Goal: Check status: Check status

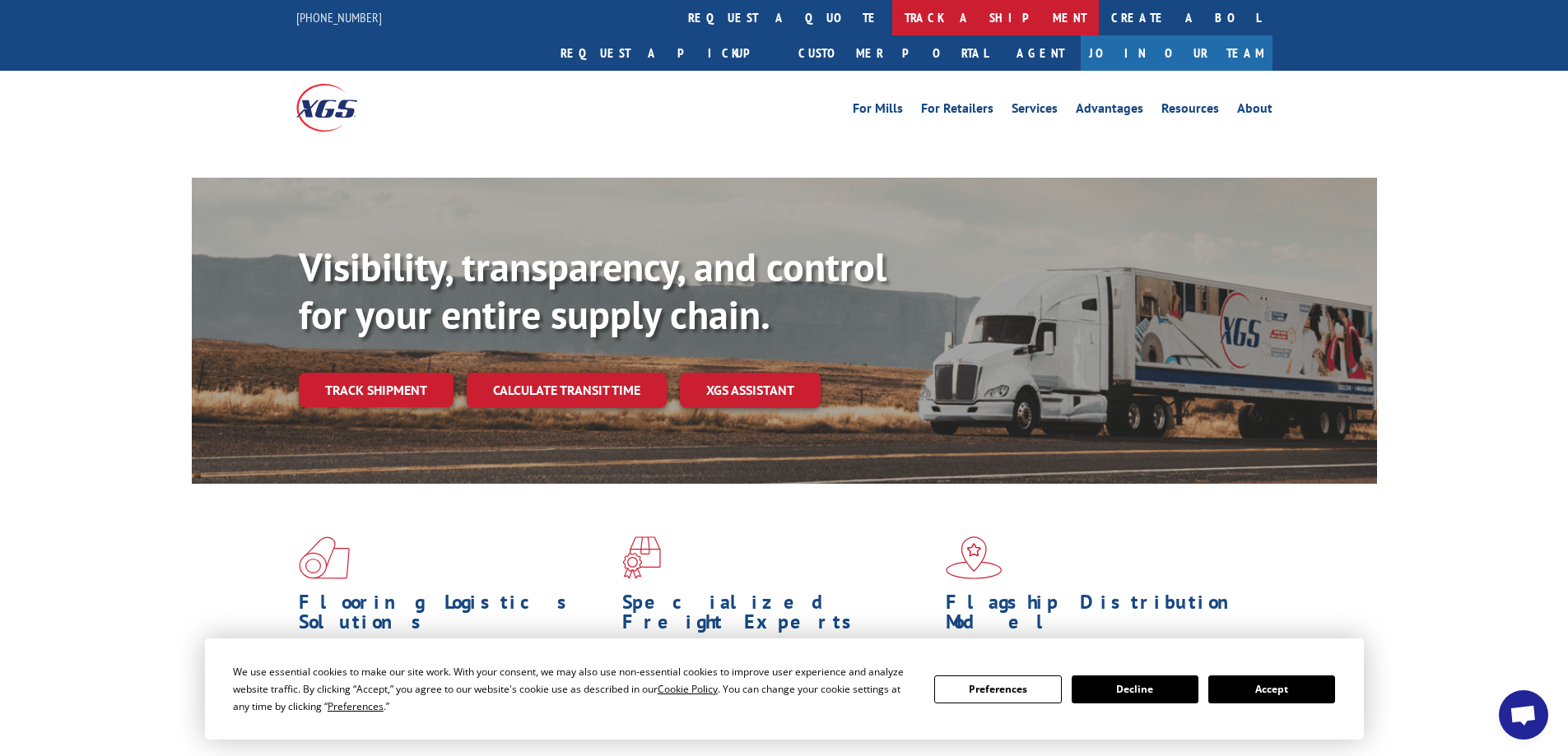
click at [892, 19] on link "track a shipment" at bounding box center [995, 18] width 206 height 35
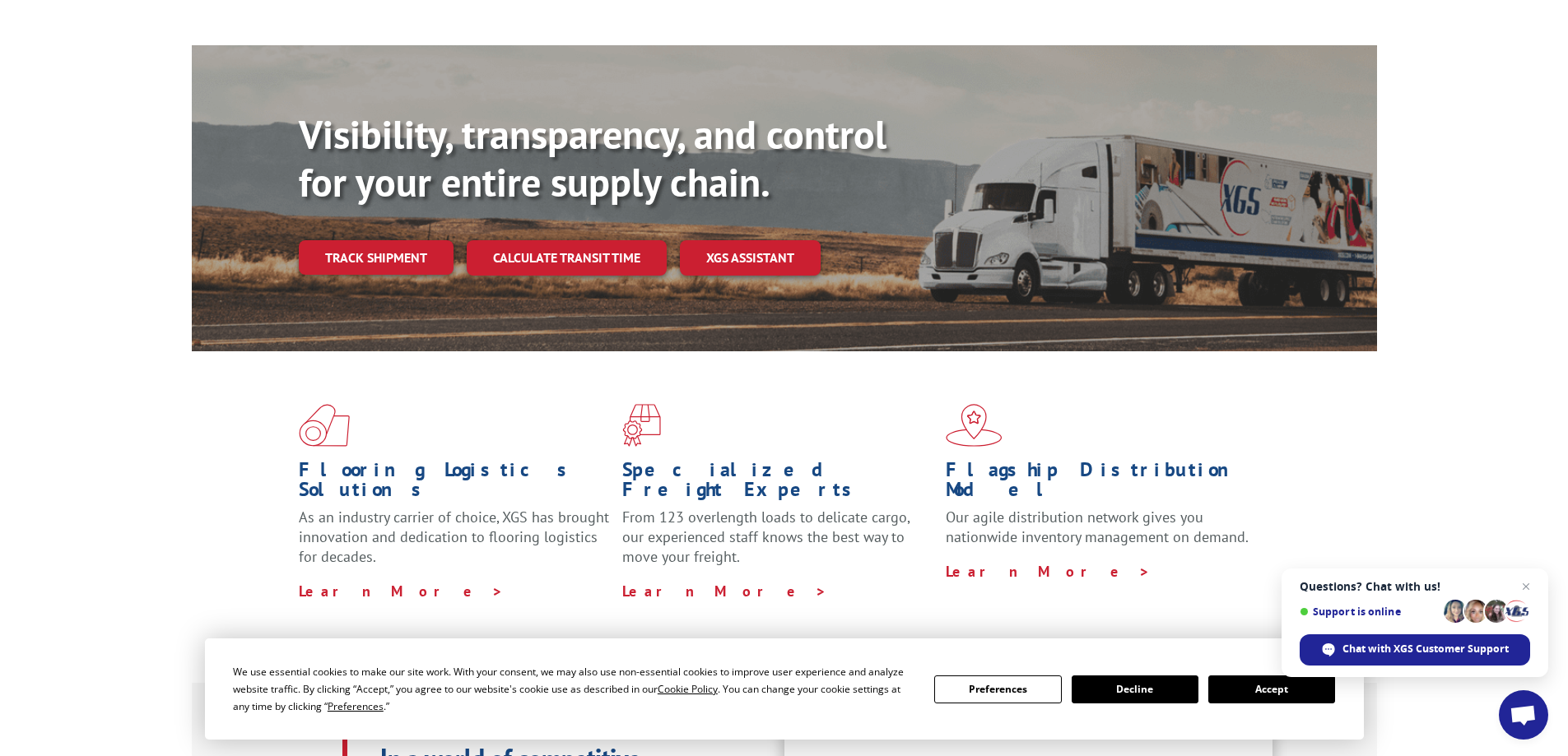
scroll to position [330, 0]
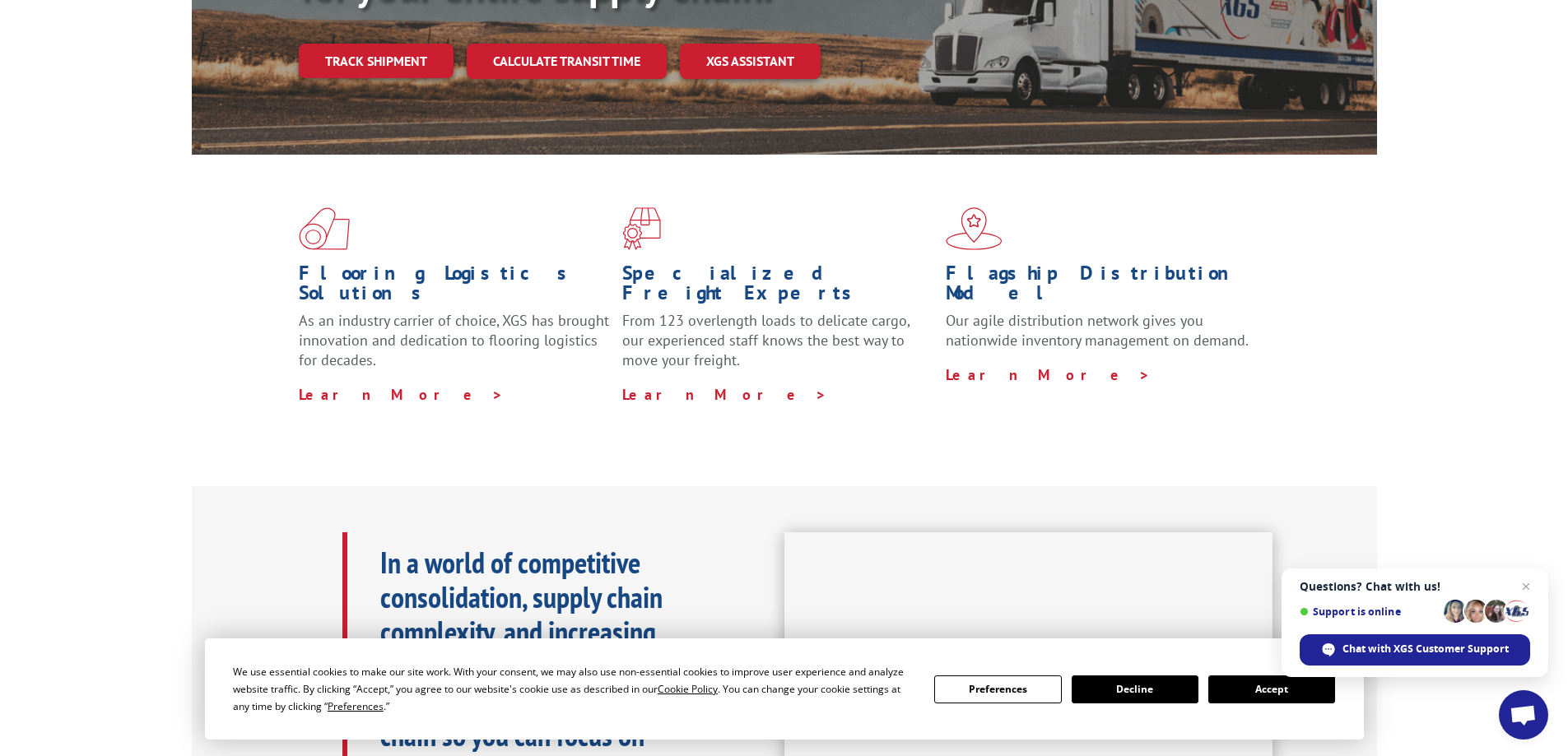
click at [1249, 702] on button "Accept" at bounding box center [1272, 690] width 127 height 28
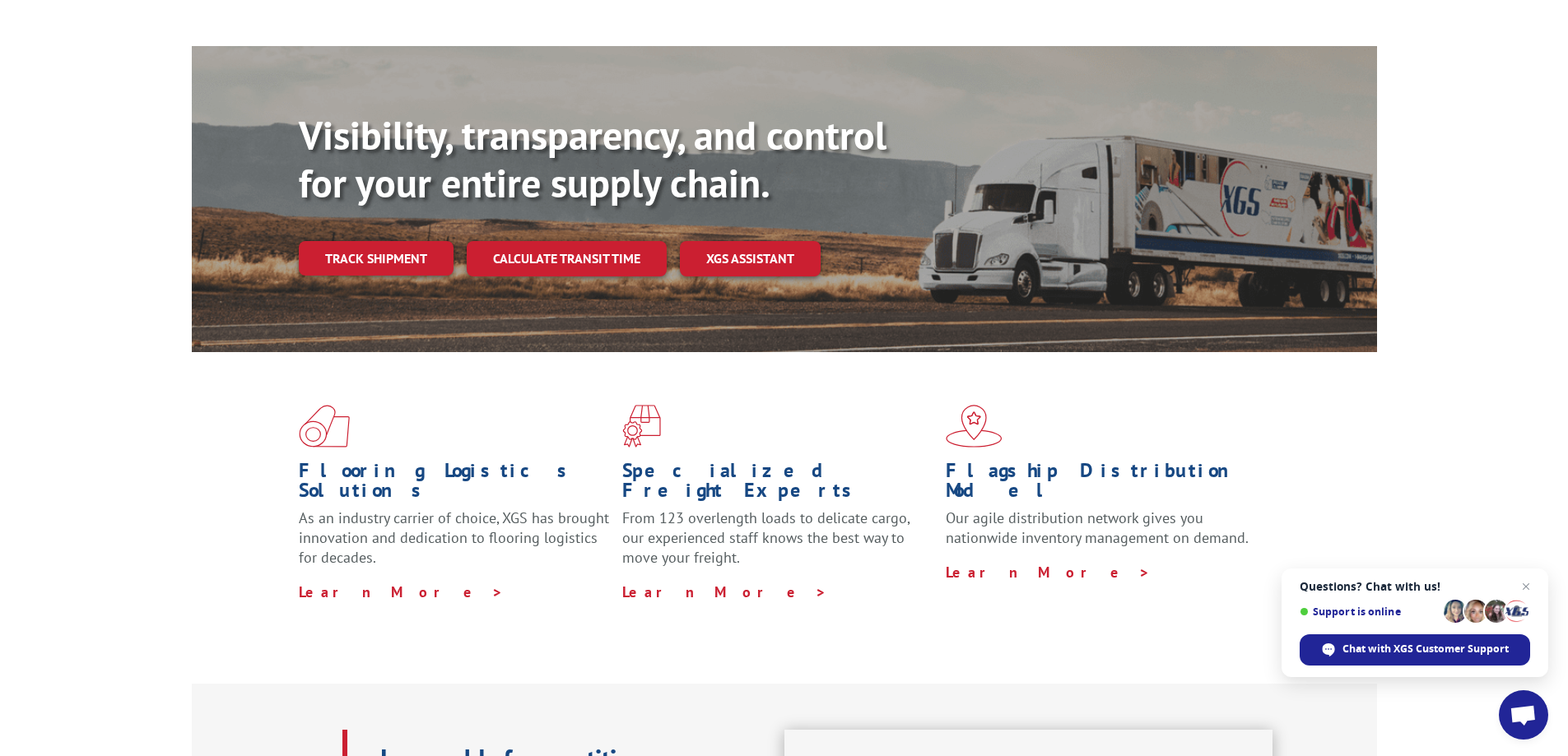
scroll to position [0, 0]
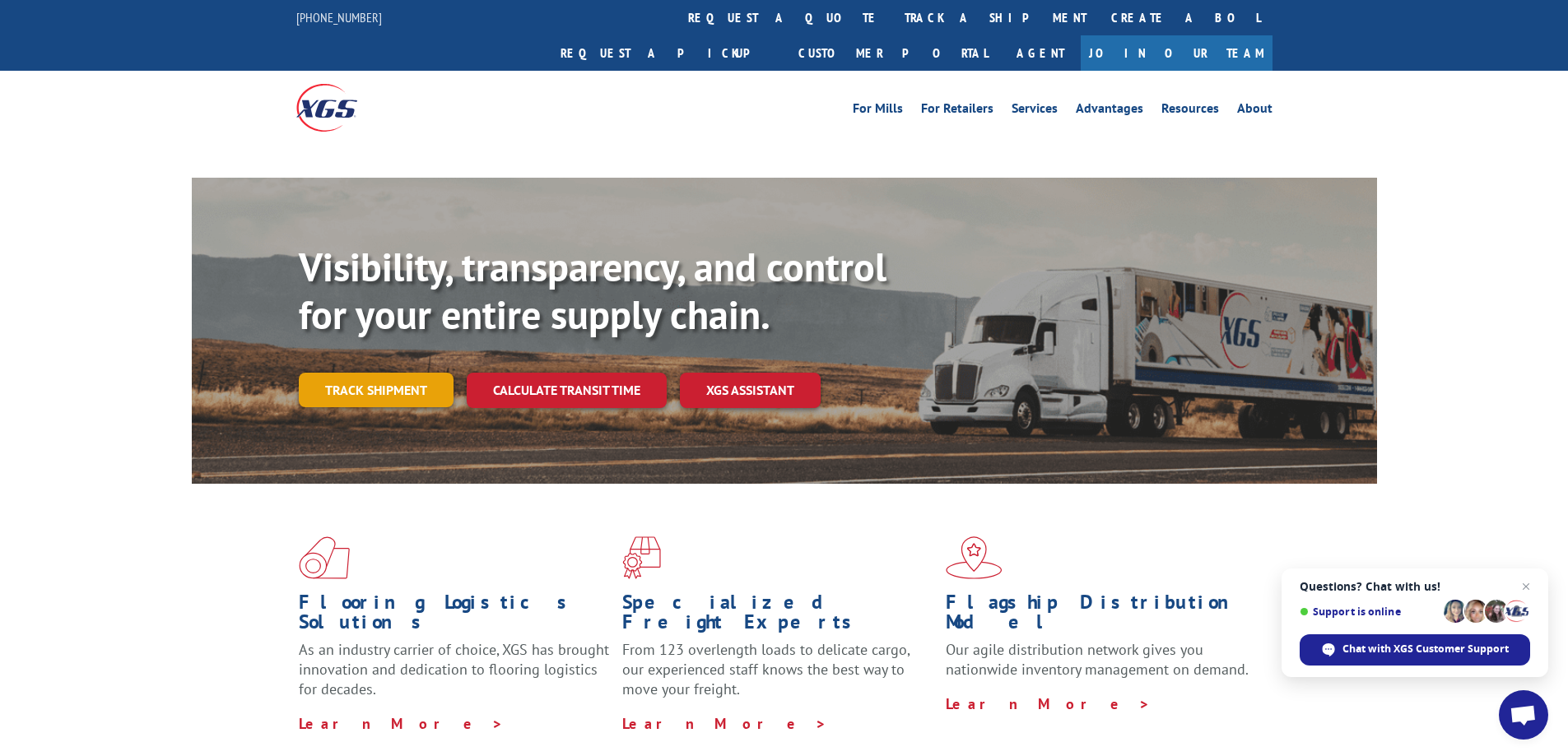
click at [330, 373] on link "Track shipment" at bounding box center [376, 389] width 155 height 34
click at [368, 373] on link "Track shipment" at bounding box center [376, 389] width 155 height 34
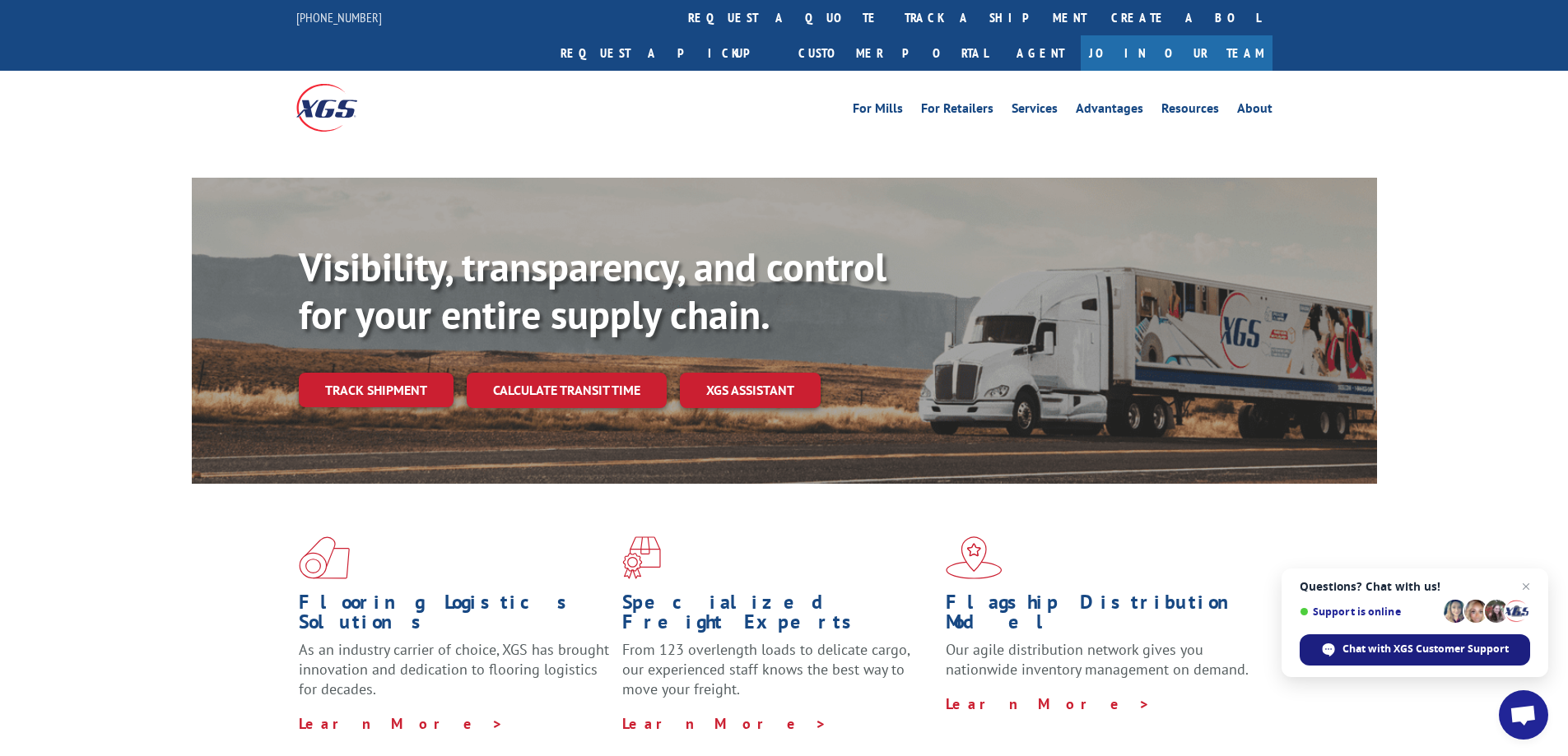
click at [1361, 649] on span "Chat with XGS Customer Support" at bounding box center [1425, 649] width 167 height 15
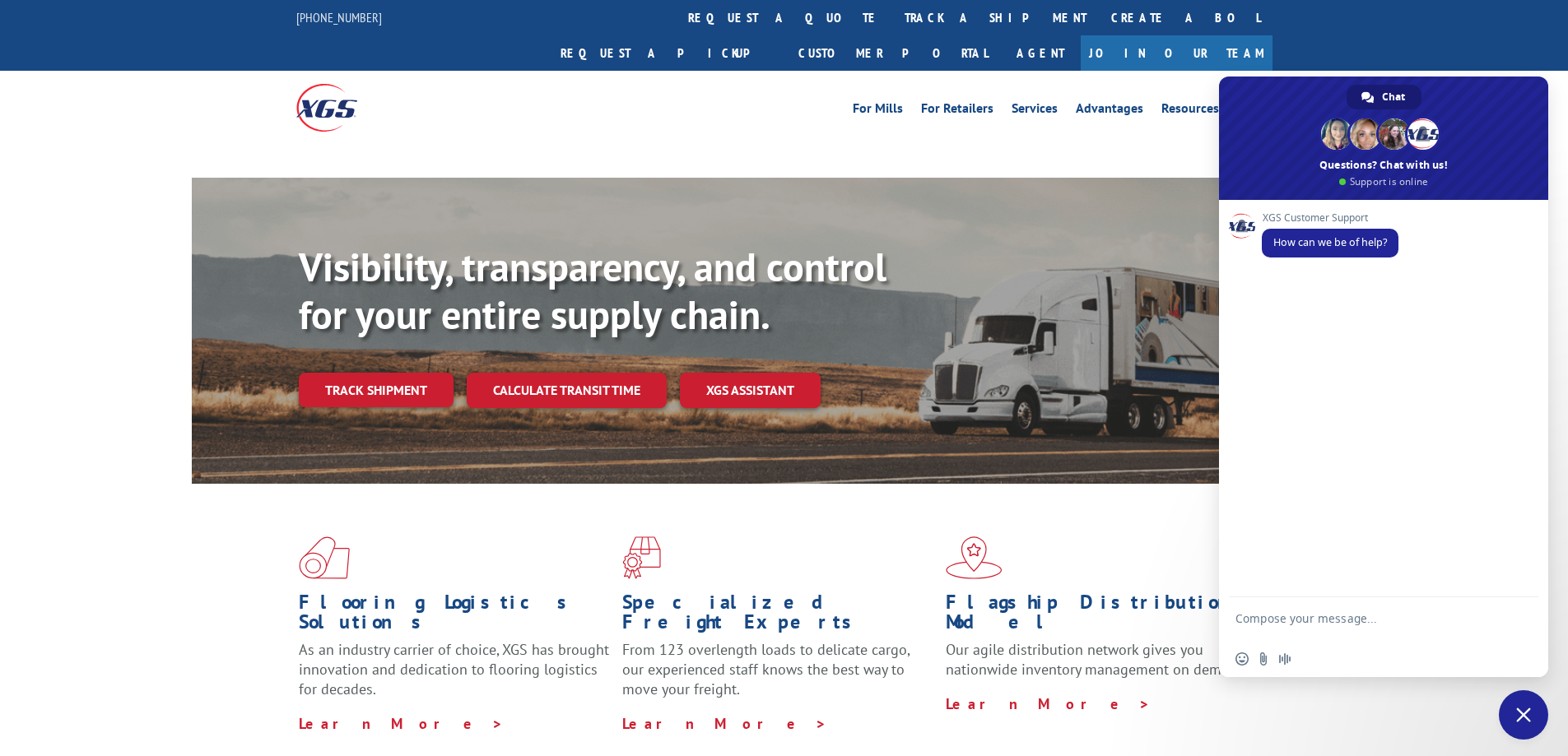
click at [1291, 620] on textarea "Compose your message..." at bounding box center [1365, 626] width 260 height 30
type textarea "track order"
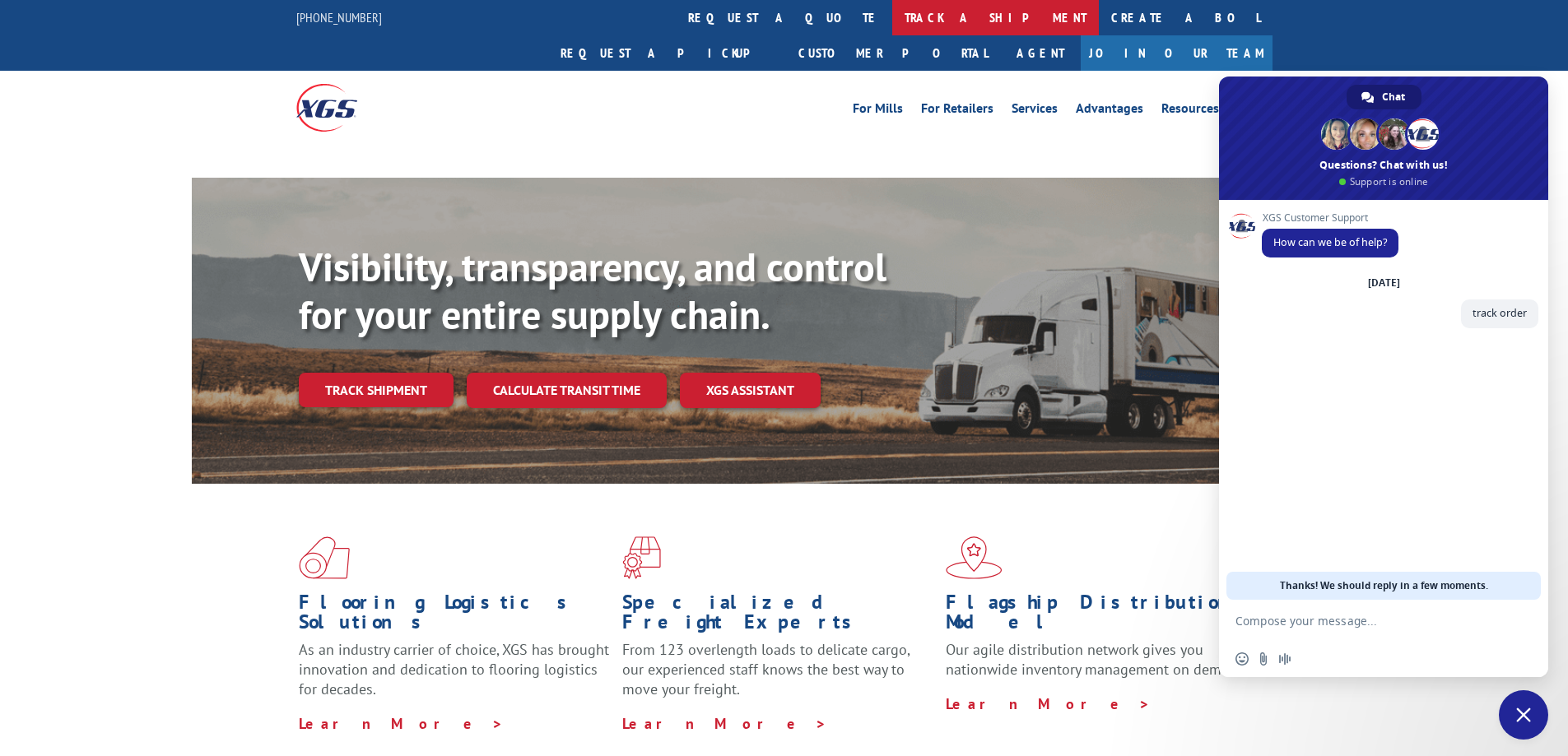
click at [892, 9] on link "track a shipment" at bounding box center [995, 18] width 206 height 35
